Goal: Find specific page/section: Find specific page/section

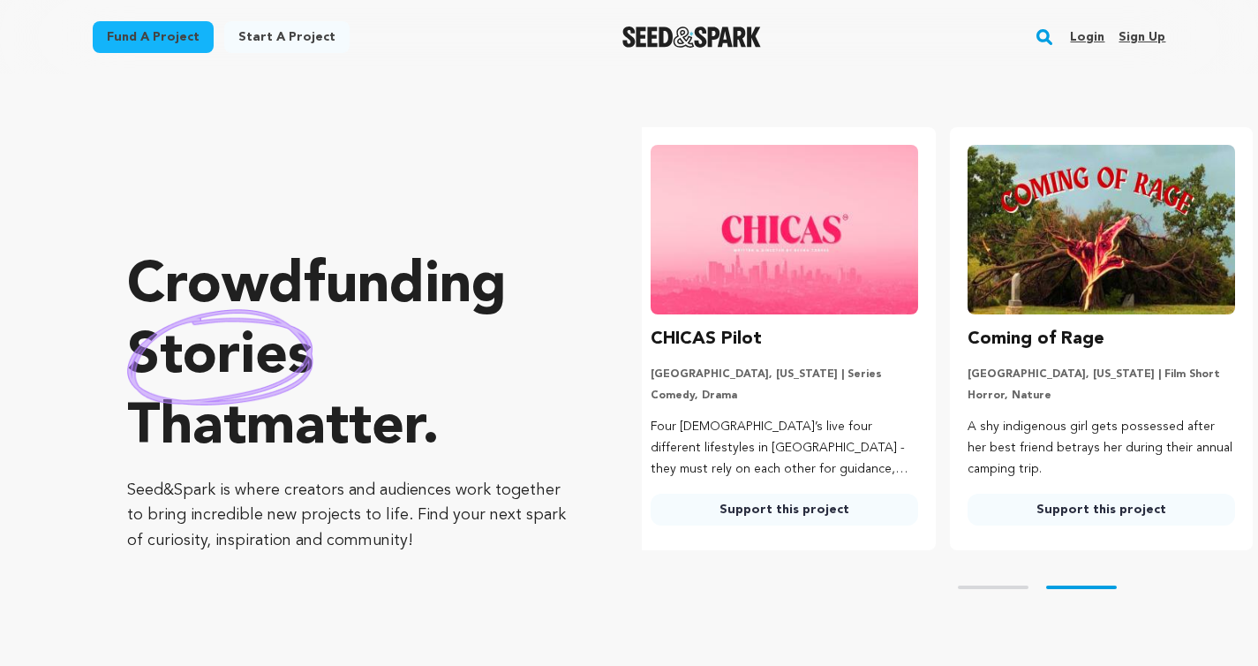
scroll to position [0, 331]
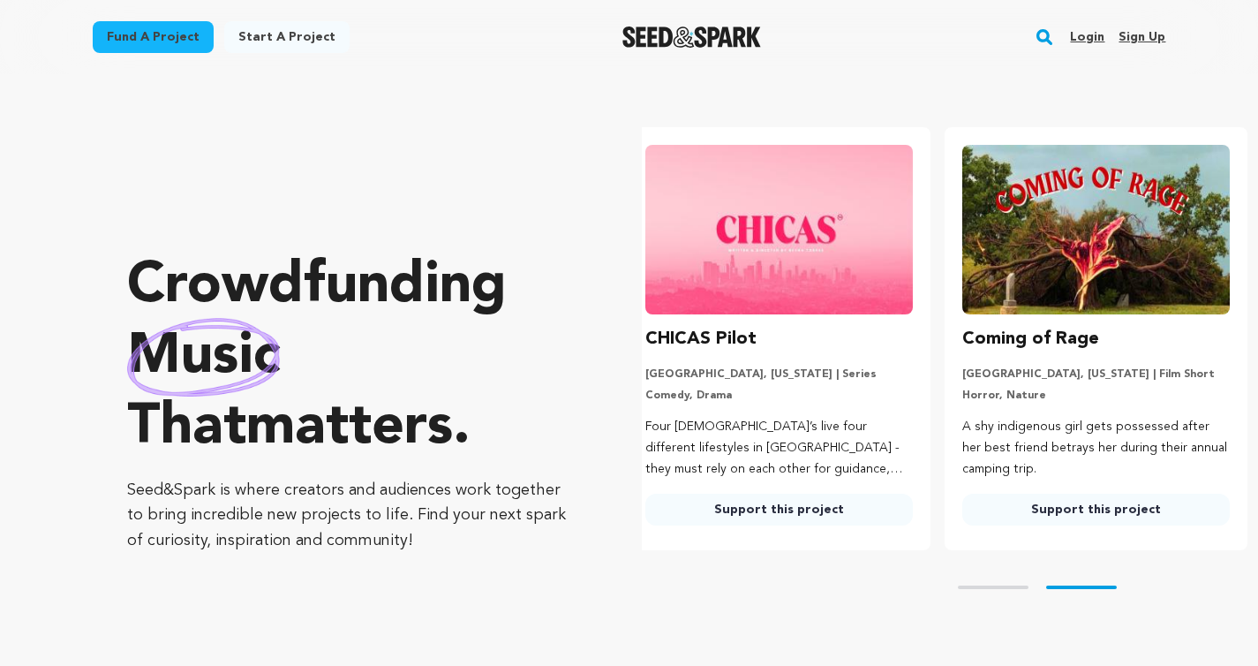
click at [648, 40] on img "Seed&Spark Homepage" at bounding box center [691, 36] width 139 height 21
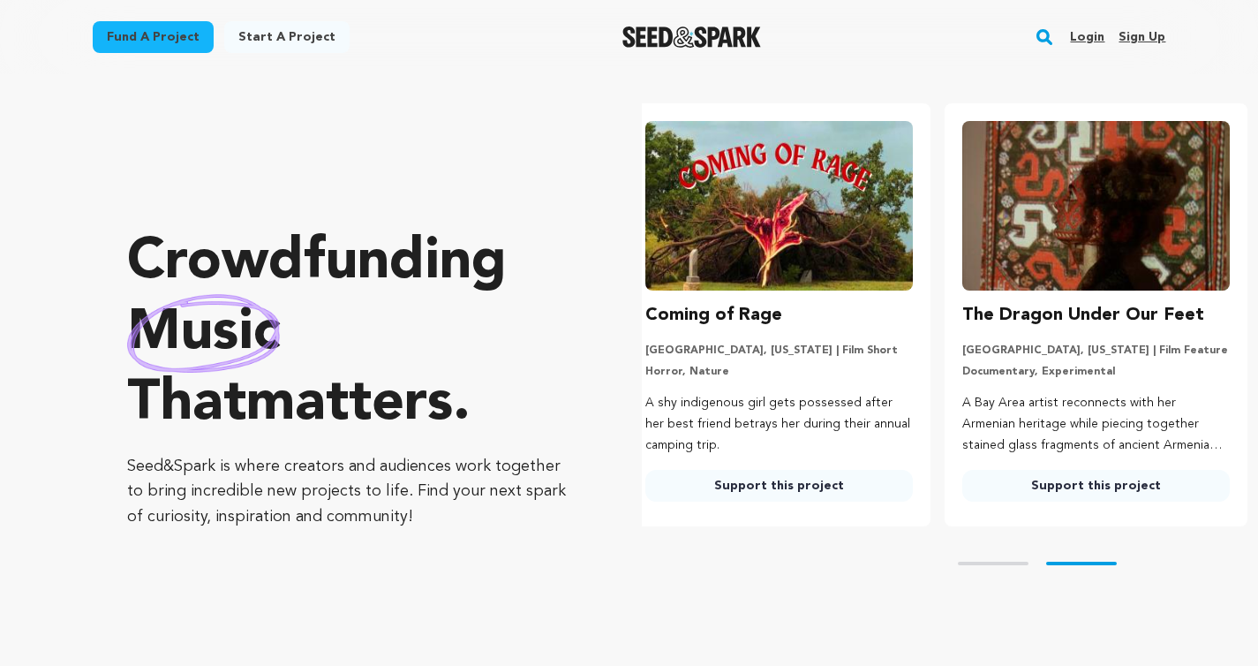
scroll to position [26, 0]
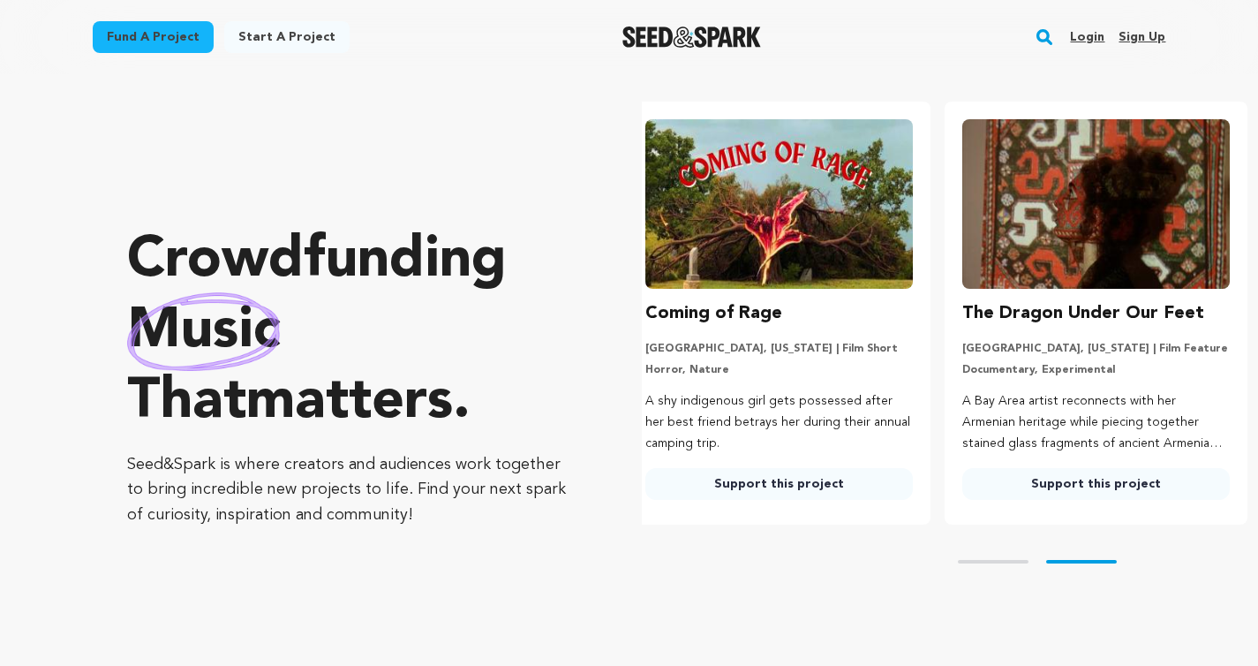
click at [1049, 36] on rect "button" at bounding box center [1044, 36] width 21 height 21
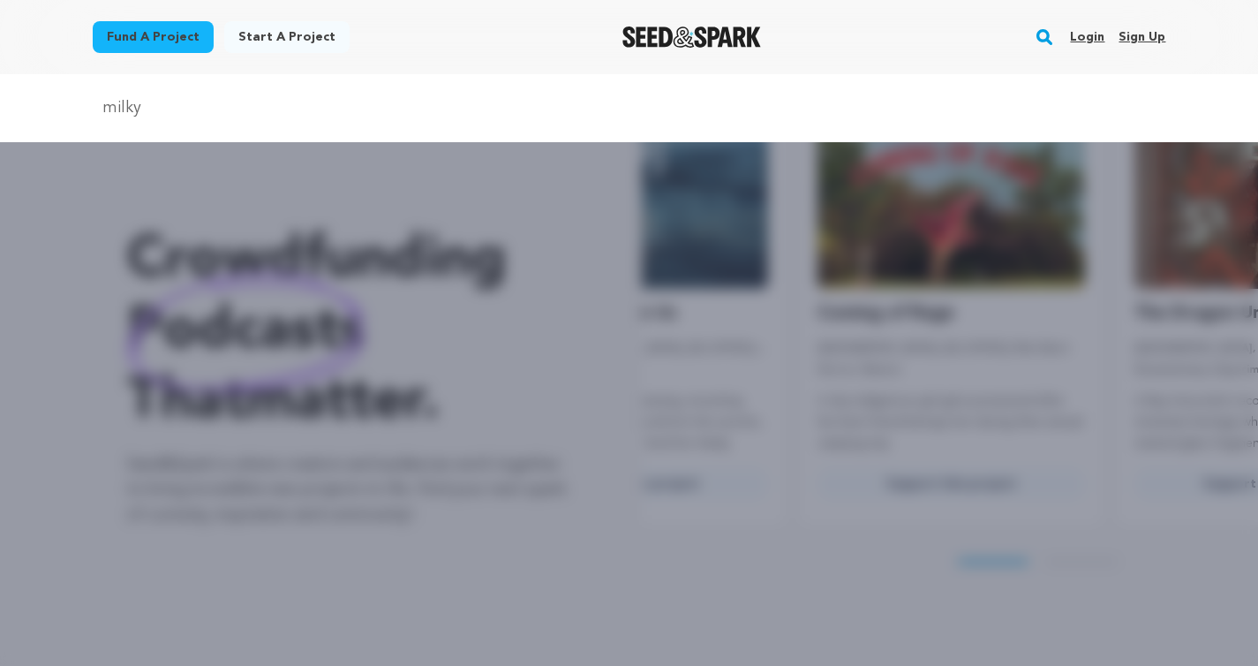
scroll to position [0, 0]
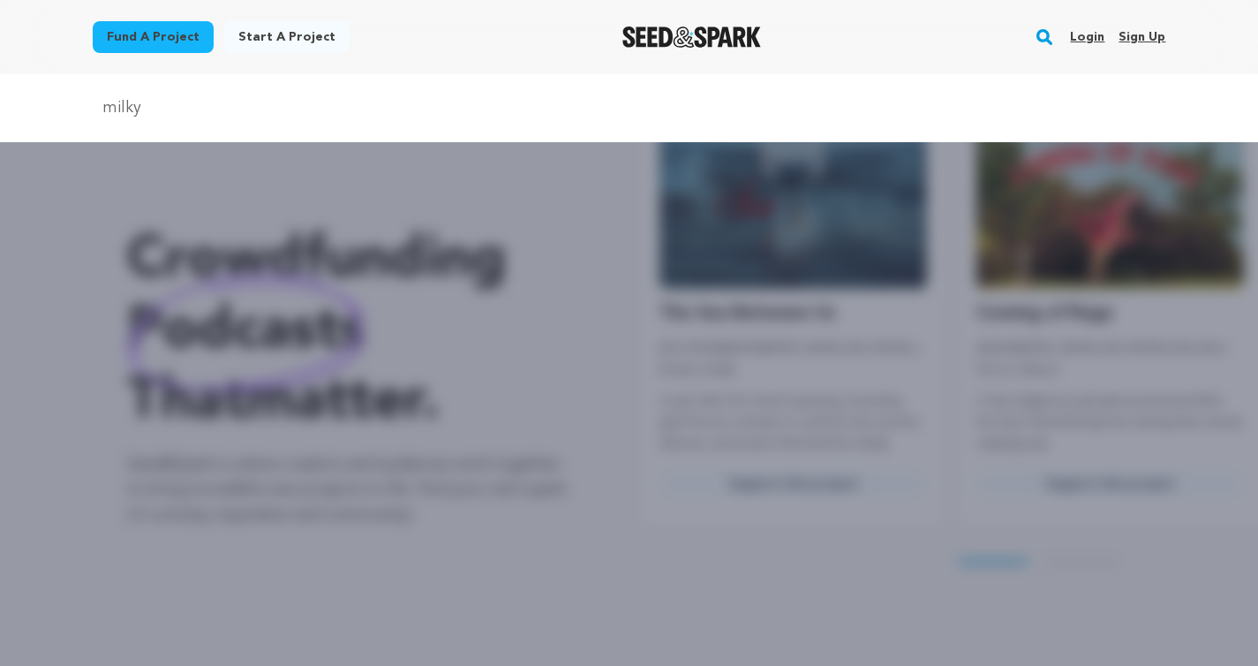
type input "milky"
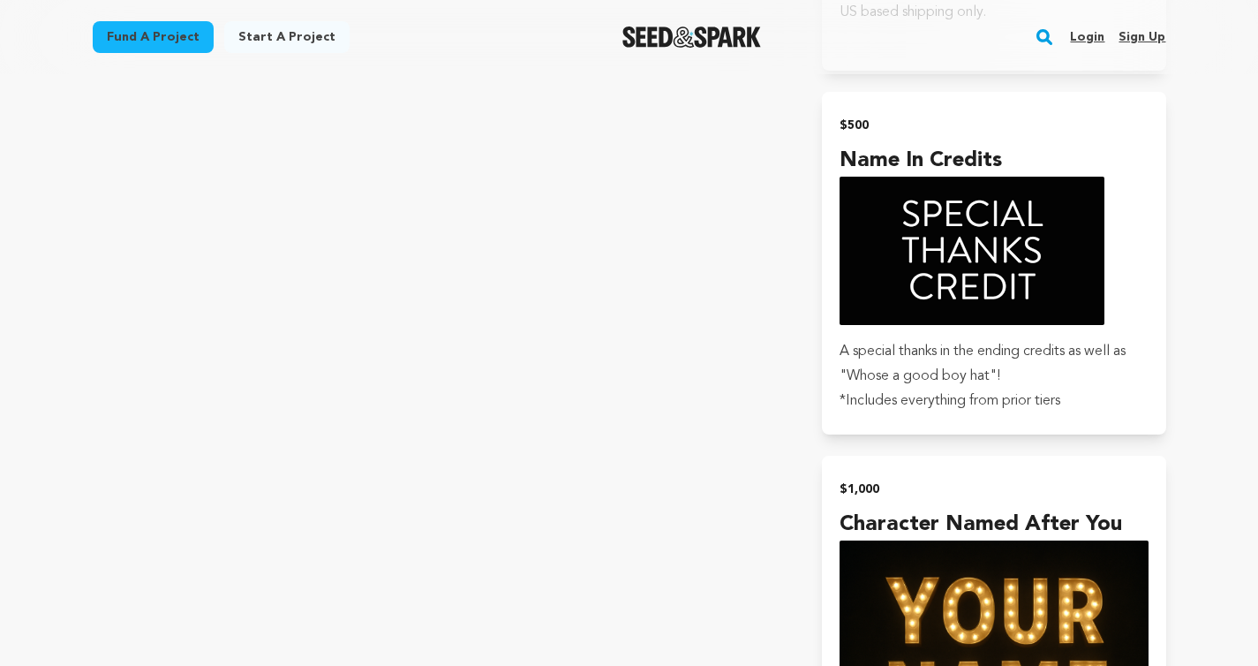
scroll to position [3951, 0]
